Goal: Find specific page/section: Find specific page/section

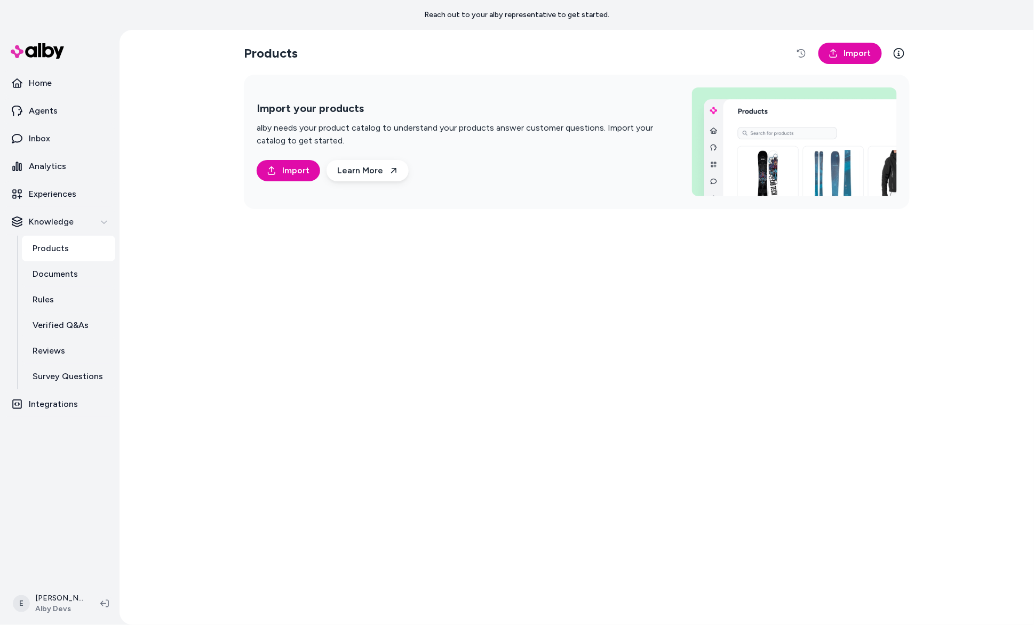
click at [71, 252] on link "Products" at bounding box center [68, 249] width 93 height 26
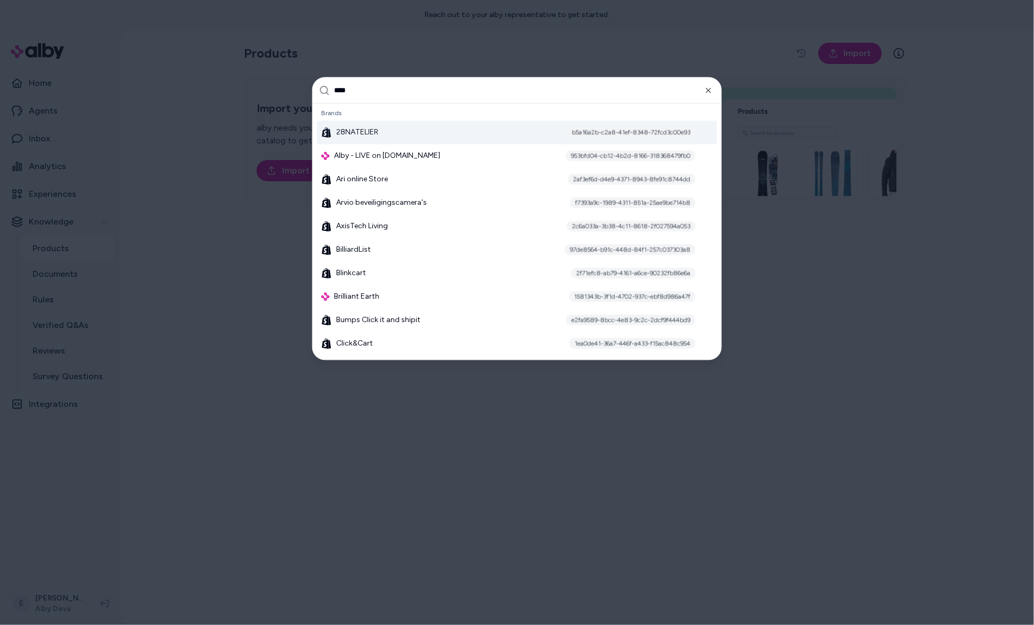
type input "*****"
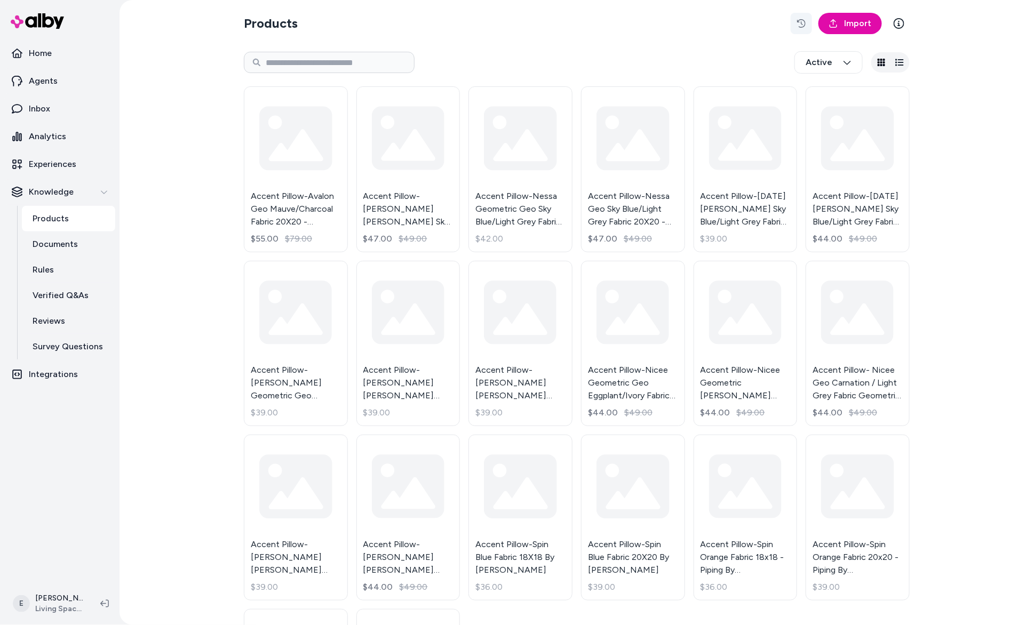
click at [801, 19] on icon "button" at bounding box center [801, 23] width 9 height 9
